Goal: Transaction & Acquisition: Purchase product/service

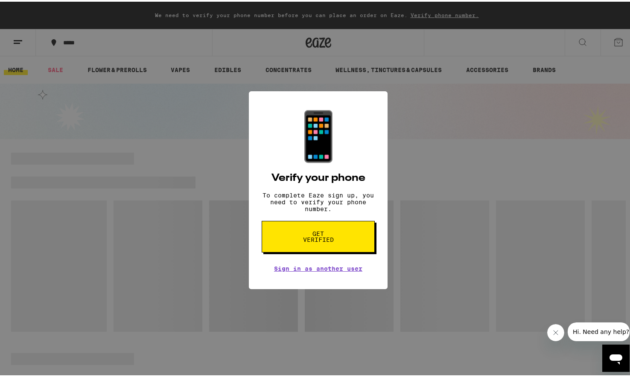
click at [181, 246] on div "📱 Verify your phone To complete Eaze sign up, you need to verify your phone num…" at bounding box center [318, 188] width 637 height 377
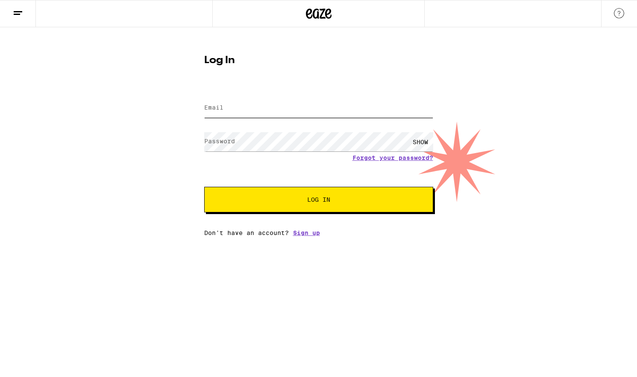
click at [221, 101] on input "Email" at bounding box center [318, 108] width 229 height 19
type input "harshbagaria04@gmail.com"
click at [318, 201] on button "Log In" at bounding box center [318, 200] width 229 height 26
